Goal: Information Seeking & Learning: Learn about a topic

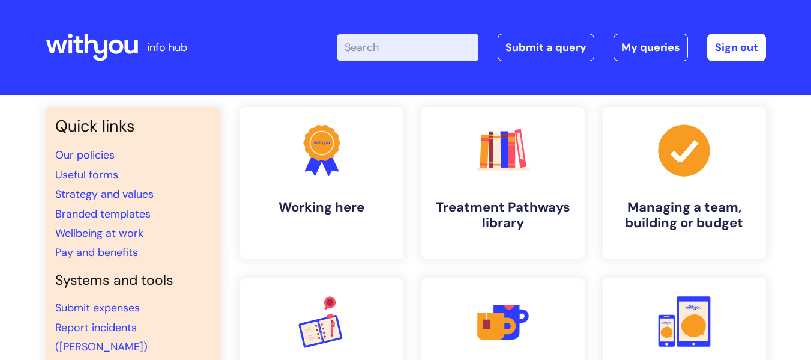
click at [384, 45] on input "Enter your search term here..." at bounding box center [407, 47] width 141 height 26
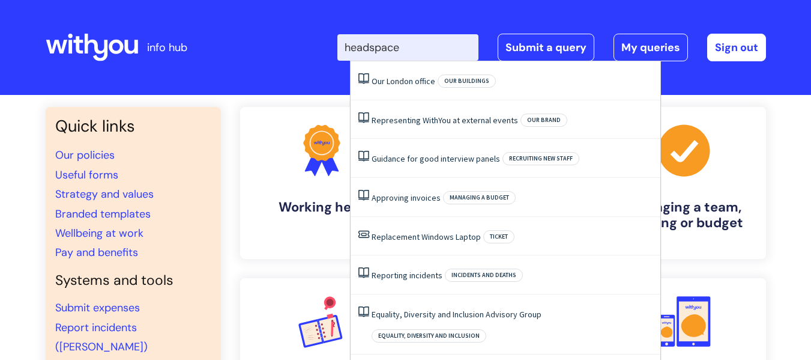
type input "headspace"
click button "Search" at bounding box center [0, 0] width 0 height 0
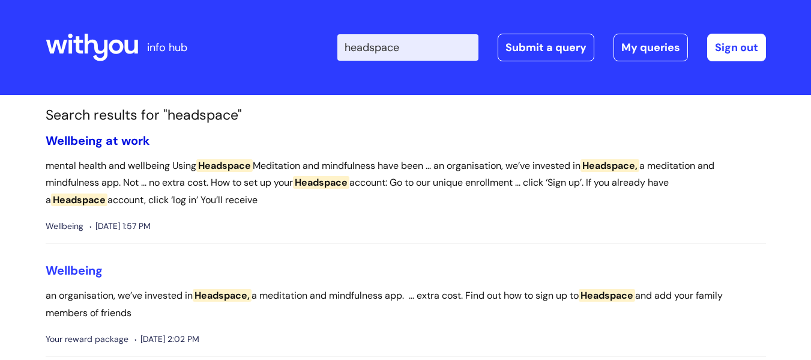
click at [125, 145] on link "Wellbeing at work" at bounding box center [98, 141] width 104 height 16
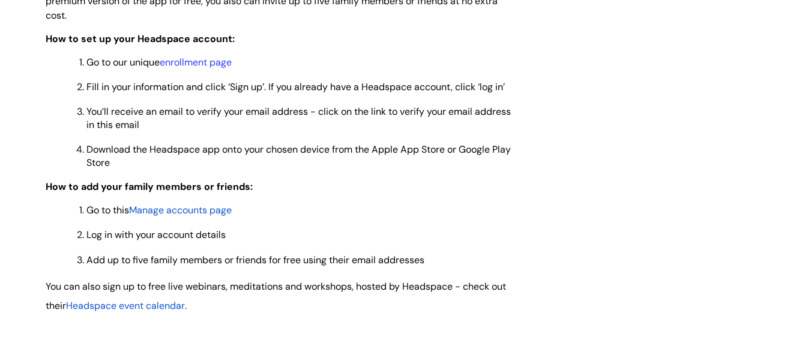
scroll to position [1021, 0]
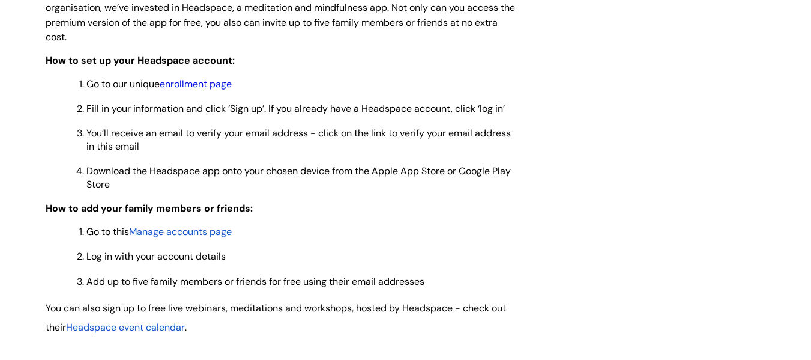
click at [211, 85] on link "enrollment page" at bounding box center [196, 83] width 72 height 13
